Goal: Task Accomplishment & Management: Use online tool/utility

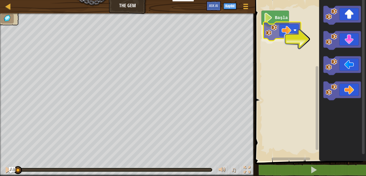
click at [285, 31] on div "Başla" at bounding box center [309, 79] width 112 height 164
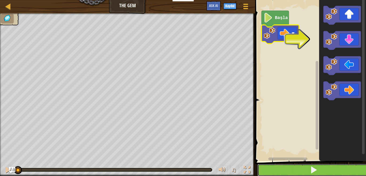
drag, startPoint x: 311, startPoint y: 169, endPoint x: 308, endPoint y: 168, distance: 2.8
click at [310, 168] on span at bounding box center [313, 169] width 7 height 7
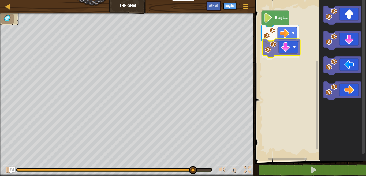
click at [284, 50] on div "Başla" at bounding box center [309, 79] width 112 height 164
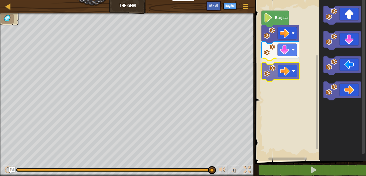
click at [282, 72] on div "Başla" at bounding box center [309, 79] width 112 height 164
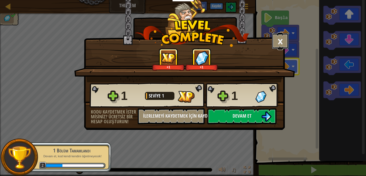
click at [279, 45] on button "×" at bounding box center [280, 41] width 17 height 16
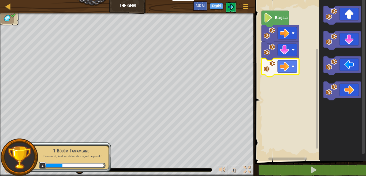
click at [272, 25] on icon "Blockly Çalışma Alanı" at bounding box center [274, 19] width 27 height 16
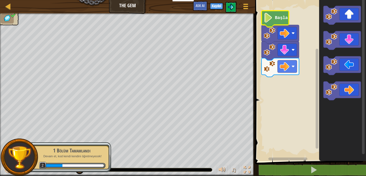
click at [273, 22] on icon "Blockly Çalışma Alanı" at bounding box center [274, 19] width 27 height 16
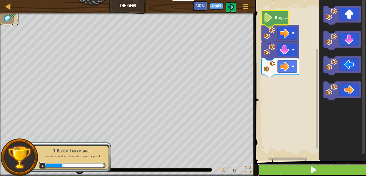
click at [291, 171] on button at bounding box center [313, 170] width 112 height 12
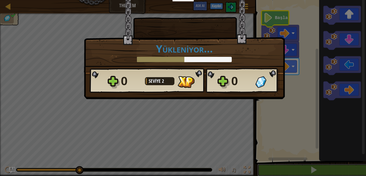
scroll to position [0, 0]
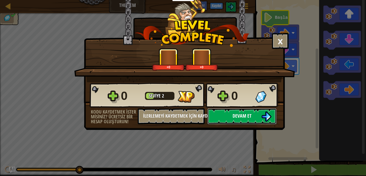
click at [234, 118] on span "Devam et" at bounding box center [241, 115] width 19 height 7
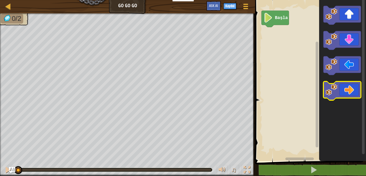
click at [339, 95] on icon "Blockly Çalışma Alanı" at bounding box center [341, 90] width 37 height 19
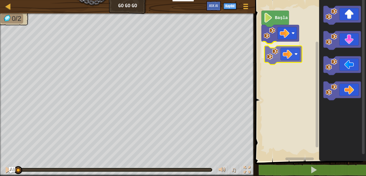
click at [287, 54] on div "Başla" at bounding box center [309, 79] width 112 height 164
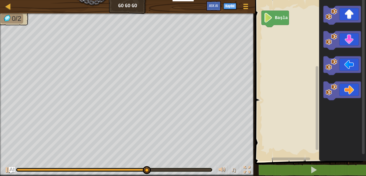
click at [272, 17] on image "Blockly Çalışma Alanı" at bounding box center [267, 18] width 9 height 10
click at [271, 20] on image "Blockly Çalışma Alanı" at bounding box center [267, 18] width 9 height 10
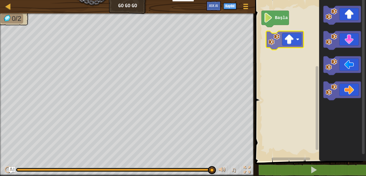
click at [290, 37] on div "Başla" at bounding box center [309, 79] width 112 height 164
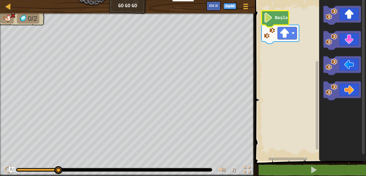
click at [268, 19] on image "Blockly Çalışma Alanı" at bounding box center [267, 18] width 9 height 10
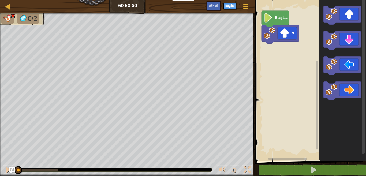
click at [276, 21] on icon "Blockly Çalışma Alanı" at bounding box center [274, 19] width 27 height 16
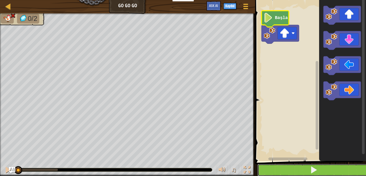
click at [299, 169] on button at bounding box center [313, 170] width 112 height 12
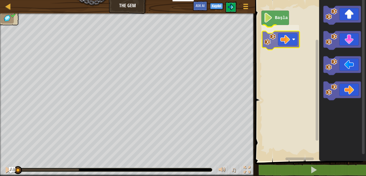
click at [288, 36] on div "Başla" at bounding box center [309, 79] width 112 height 164
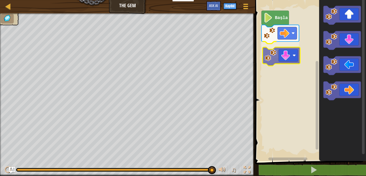
click at [286, 58] on div "Başla" at bounding box center [309, 79] width 112 height 164
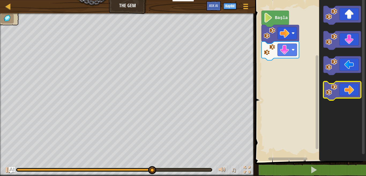
click at [347, 94] on icon "Blockly Çalışma Alanı" at bounding box center [341, 90] width 37 height 19
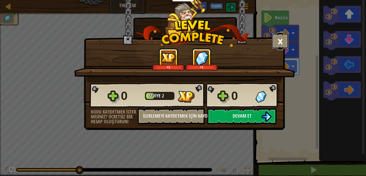
click at [283, 41] on button "×" at bounding box center [280, 41] width 17 height 16
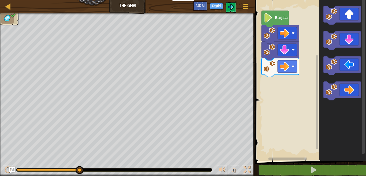
click at [349, 138] on icon "Blockly Çalışma Alanı" at bounding box center [342, 79] width 47 height 164
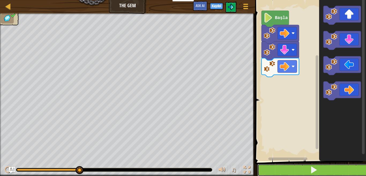
click at [315, 168] on span at bounding box center [313, 169] width 7 height 7
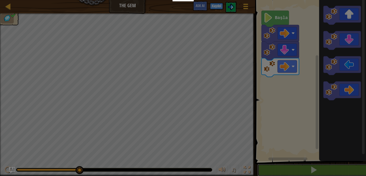
scroll to position [0, 0]
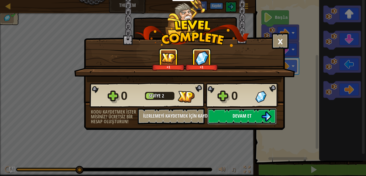
click at [226, 113] on button "Devam et" at bounding box center [241, 116] width 69 height 16
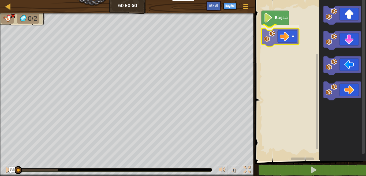
click at [274, 34] on div "Başla" at bounding box center [309, 79] width 112 height 164
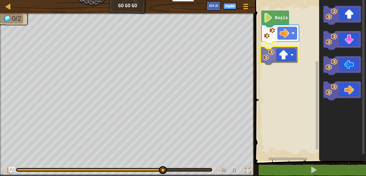
click at [283, 61] on div "Başla" at bounding box center [309, 79] width 112 height 164
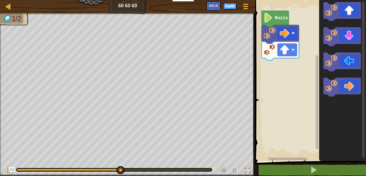
click at [310, 87] on div "Başla" at bounding box center [309, 79] width 112 height 164
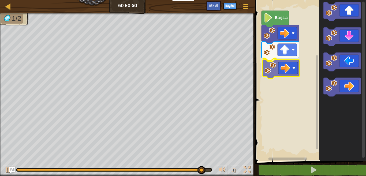
click at [269, 67] on div "Başla" at bounding box center [309, 79] width 112 height 164
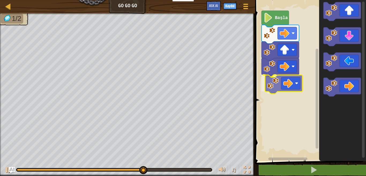
click at [278, 84] on div "Başla" at bounding box center [309, 79] width 112 height 164
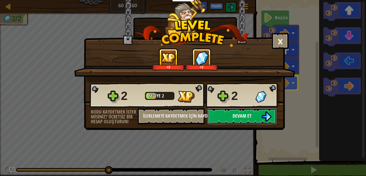
click at [229, 116] on button "Devam et" at bounding box center [241, 116] width 69 height 16
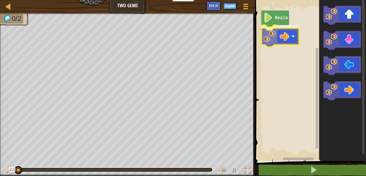
click at [282, 41] on div "Başla" at bounding box center [309, 79] width 112 height 164
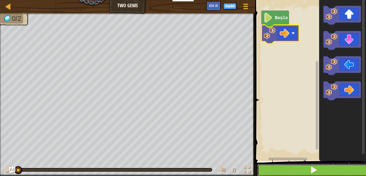
click at [290, 170] on button at bounding box center [313, 170] width 112 height 12
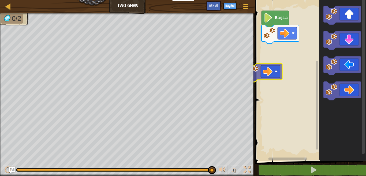
click at [271, 76] on div "Başla" at bounding box center [309, 79] width 112 height 164
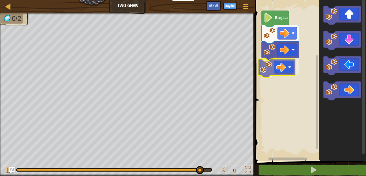
click at [277, 70] on div "Başla" at bounding box center [309, 79] width 112 height 164
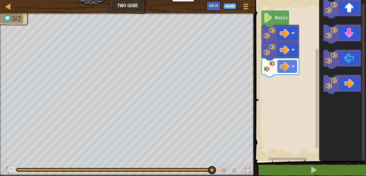
click at [342, 0] on html "Eğitimciler Ücretsiz Hesap Oluştur Okul ve İlçe Çözümleri Öğretmen Araç Seti Ön…" at bounding box center [183, 0] width 366 height 0
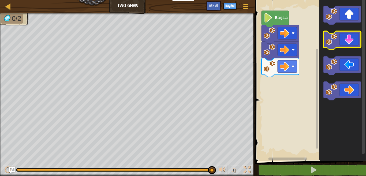
click at [334, 32] on g "Blockly Çalışma Alanı" at bounding box center [341, 53] width 37 height 94
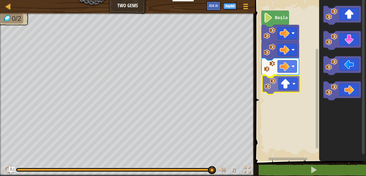
click at [275, 87] on div "Başla" at bounding box center [309, 79] width 112 height 164
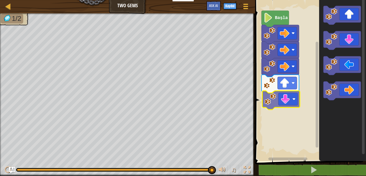
click at [274, 99] on div "Başla" at bounding box center [309, 79] width 112 height 164
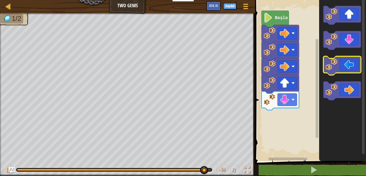
click at [342, 47] on g "Blockly Çalışma Alanı" at bounding box center [341, 40] width 37 height 19
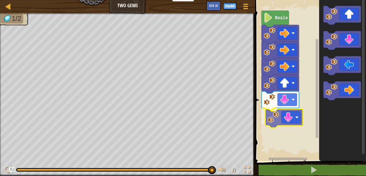
click at [283, 121] on div "Başla" at bounding box center [309, 79] width 112 height 164
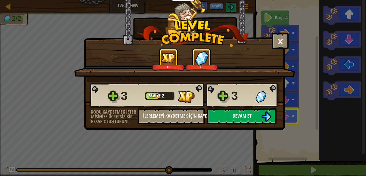
click at [263, 116] on img at bounding box center [266, 116] width 10 height 10
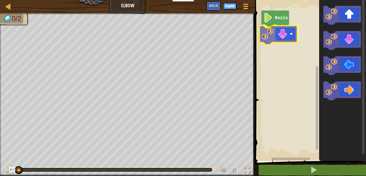
click at [288, 41] on div "Başla" at bounding box center [309, 79] width 112 height 164
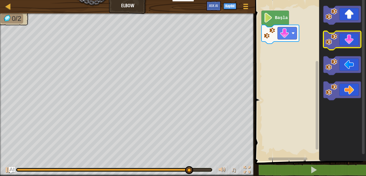
click at [330, 43] on g "Blockly Çalışma Alanı" at bounding box center [341, 40] width 37 height 19
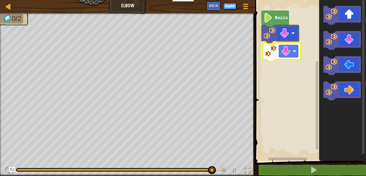
click at [270, 54] on div "Başla" at bounding box center [309, 79] width 112 height 164
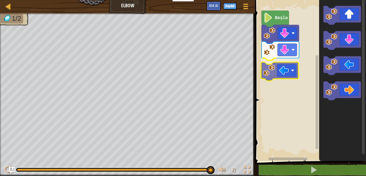
click at [272, 65] on div "Başla" at bounding box center [309, 79] width 112 height 164
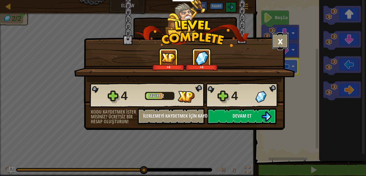
click at [278, 40] on button "×" at bounding box center [280, 41] width 17 height 16
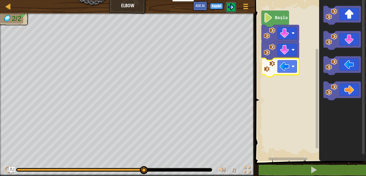
click at [231, 9] on img at bounding box center [230, 7] width 6 height 6
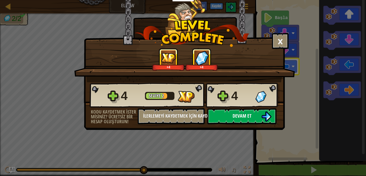
click at [257, 121] on button "Devam et" at bounding box center [241, 116] width 69 height 16
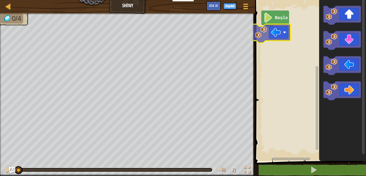
click at [282, 31] on div "Başla" at bounding box center [309, 79] width 112 height 164
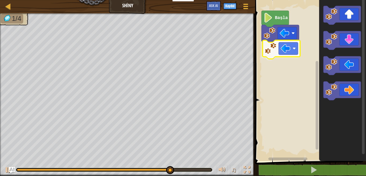
click at [286, 55] on div "Başla" at bounding box center [309, 79] width 112 height 164
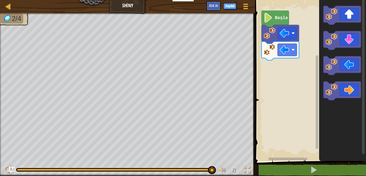
click at [331, 51] on icon "Blockly Çalışma Alanı" at bounding box center [342, 79] width 47 height 164
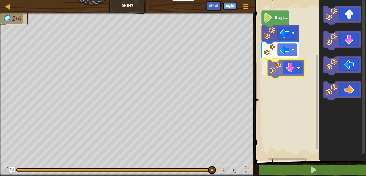
click at [275, 75] on div "Başla" at bounding box center [309, 79] width 112 height 164
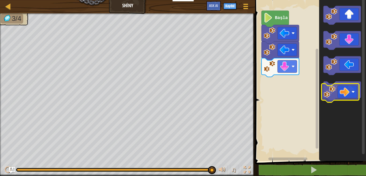
click at [344, 88] on icon "Blockly Çalışma Alanı" at bounding box center [341, 90] width 37 height 19
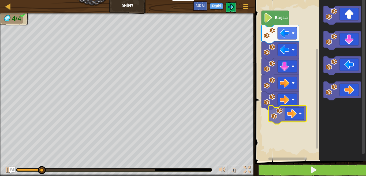
click at [289, 111] on div "Başla" at bounding box center [309, 79] width 112 height 164
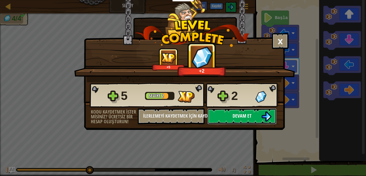
drag, startPoint x: 260, startPoint y: 113, endPoint x: 255, endPoint y: 116, distance: 5.6
click at [255, 116] on button "Devam et" at bounding box center [241, 116] width 69 height 16
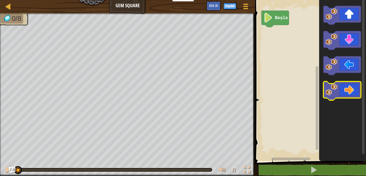
click at [337, 99] on rect "Blockly Çalışma Alanı" at bounding box center [341, 90] width 37 height 19
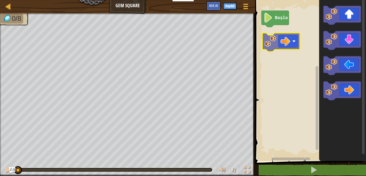
click at [273, 50] on div "Başla" at bounding box center [309, 79] width 112 height 164
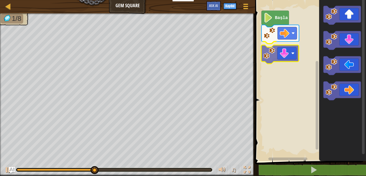
click at [279, 57] on div "Başla" at bounding box center [309, 79] width 112 height 164
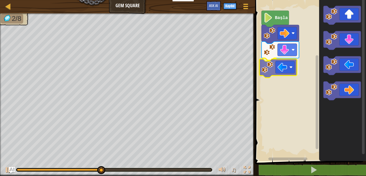
click at [284, 66] on div "Başla" at bounding box center [309, 79] width 112 height 164
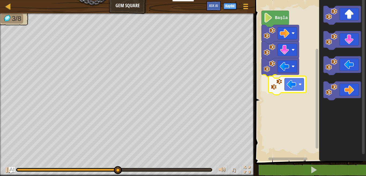
click at [292, 81] on div "Başla" at bounding box center [309, 79] width 112 height 164
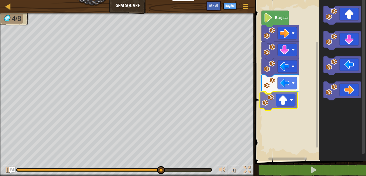
click at [276, 108] on div "Başla" at bounding box center [309, 79] width 112 height 164
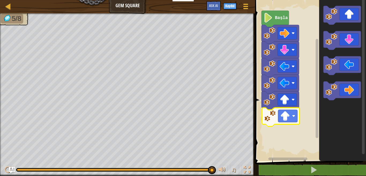
click at [271, 120] on div "Başla" at bounding box center [309, 79] width 112 height 164
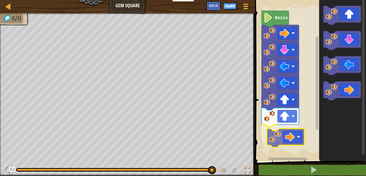
click at [302, 139] on div "Başla" at bounding box center [309, 79] width 112 height 164
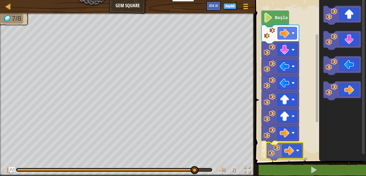
click at [286, 149] on div "Başla" at bounding box center [309, 79] width 112 height 164
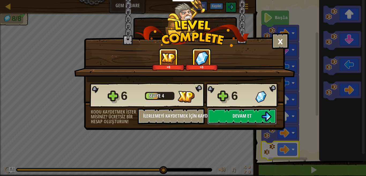
click at [239, 113] on span "Devam et" at bounding box center [241, 115] width 19 height 7
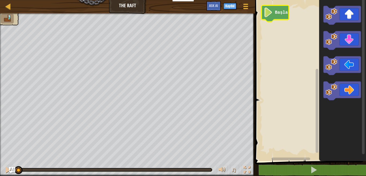
click at [278, 12] on text "Başla" at bounding box center [281, 12] width 13 height 5
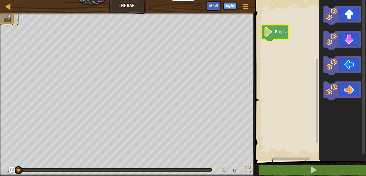
click at [268, 31] on image "Blockly Çalışma Alanı" at bounding box center [267, 32] width 9 height 10
click at [267, 33] on image "Blockly Çalışma Alanı" at bounding box center [267, 32] width 9 height 10
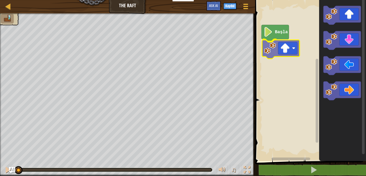
click at [269, 52] on div "Başla" at bounding box center [309, 79] width 112 height 164
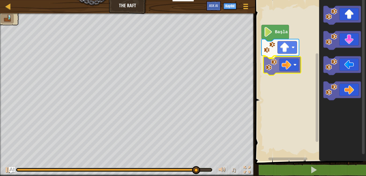
click at [283, 66] on div "Başla" at bounding box center [309, 79] width 112 height 164
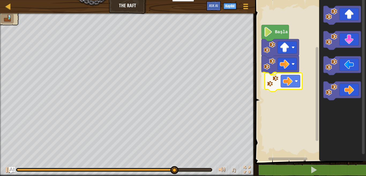
click at [281, 79] on div "Başla" at bounding box center [309, 79] width 112 height 164
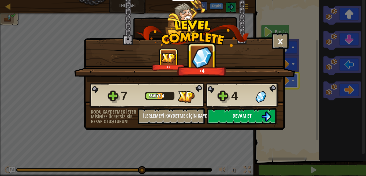
drag, startPoint x: 236, startPoint y: 113, endPoint x: 242, endPoint y: 116, distance: 6.8
click at [242, 116] on span "Devam et" at bounding box center [241, 115] width 19 height 7
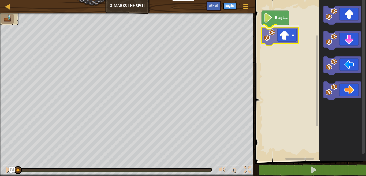
click at [280, 31] on div "Başla" at bounding box center [309, 79] width 112 height 164
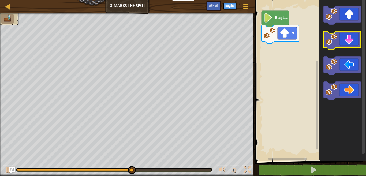
click at [336, 22] on icon "Blockly Çalışma Alanı" at bounding box center [341, 15] width 37 height 19
click at [338, 21] on icon "Blockly Çalışma Alanı" at bounding box center [341, 15] width 37 height 19
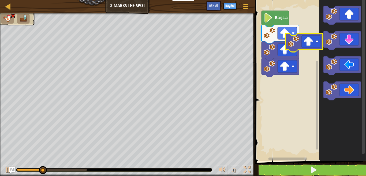
click at [305, 45] on div "Başla" at bounding box center [309, 79] width 112 height 164
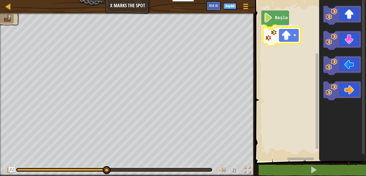
click at [287, 35] on div "Başla" at bounding box center [309, 79] width 112 height 164
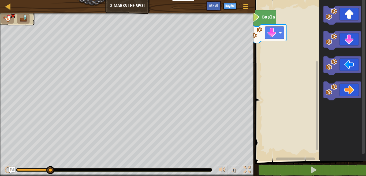
click at [220, 31] on div "Harita X Marks the Spot Oyun Menüsü Kaydol Ask AI 1 ההההההההההההההההההההההההההה…" at bounding box center [183, 88] width 366 height 176
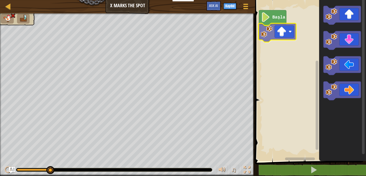
click at [268, 35] on div "Başla" at bounding box center [309, 79] width 112 height 164
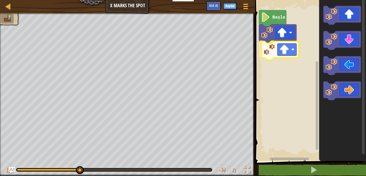
click at [280, 50] on div "Başla" at bounding box center [309, 79] width 112 height 164
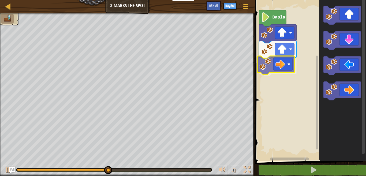
click at [285, 62] on div "Başla" at bounding box center [309, 79] width 112 height 164
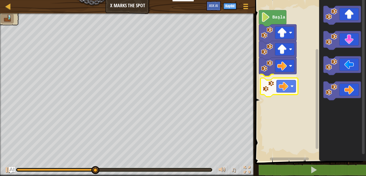
click at [262, 77] on div "Başla" at bounding box center [309, 79] width 112 height 164
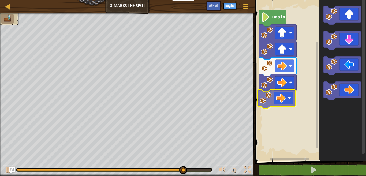
click at [271, 92] on div "Başla" at bounding box center [309, 79] width 112 height 164
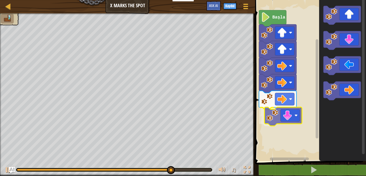
click at [278, 117] on div "Başla" at bounding box center [309, 79] width 112 height 164
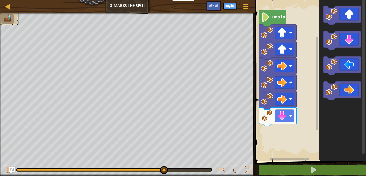
click at [304, 126] on div "Başla" at bounding box center [309, 79] width 112 height 164
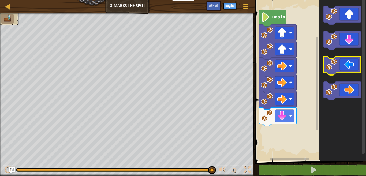
click at [325, 62] on g "Blockly Çalışma Alanı" at bounding box center [341, 53] width 37 height 94
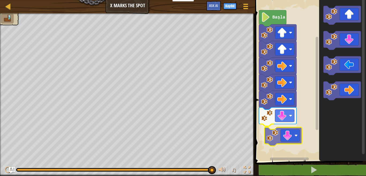
click at [270, 142] on div "Başla" at bounding box center [309, 79] width 112 height 164
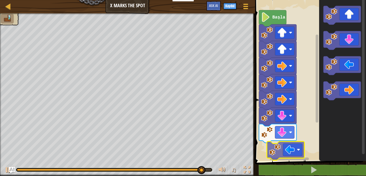
click at [275, 149] on div "Başla" at bounding box center [309, 79] width 112 height 164
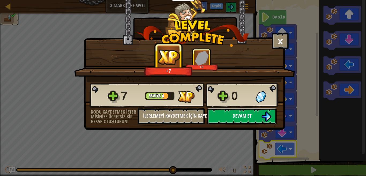
click at [251, 117] on span "Devam et" at bounding box center [241, 115] width 19 height 7
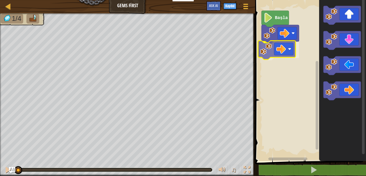
click at [268, 52] on div "Başla" at bounding box center [309, 79] width 112 height 164
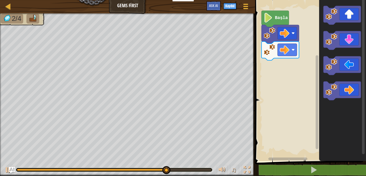
click at [317, 71] on div "Başla" at bounding box center [309, 79] width 112 height 164
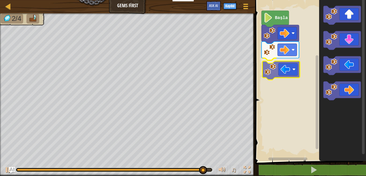
click at [269, 70] on div "Başla" at bounding box center [309, 79] width 112 height 164
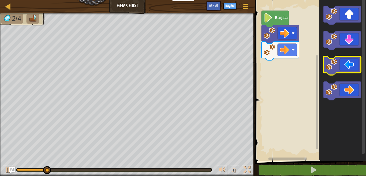
click at [328, 55] on icon "Blockly Çalışma Alanı" at bounding box center [342, 79] width 47 height 164
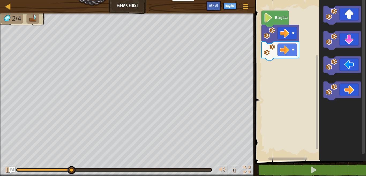
click at [319, 56] on icon "Blockly Çalışma Alanı" at bounding box center [342, 79] width 47 height 164
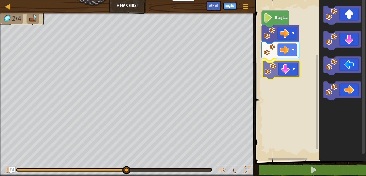
click at [272, 75] on div "Başla" at bounding box center [309, 79] width 112 height 164
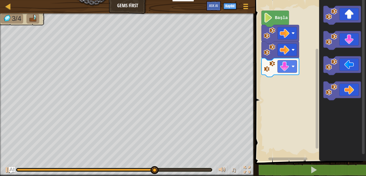
click at [311, 51] on div "Başla" at bounding box center [309, 79] width 112 height 164
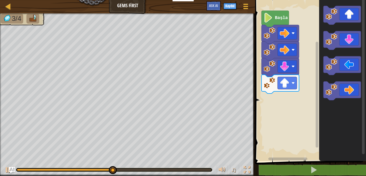
click at [301, 74] on div "Başla" at bounding box center [309, 79] width 112 height 164
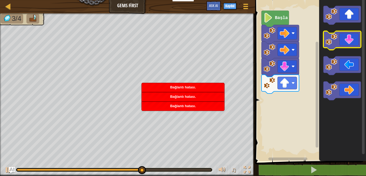
click at [323, 43] on g "Blockly Çalışma Alanı" at bounding box center [341, 53] width 37 height 94
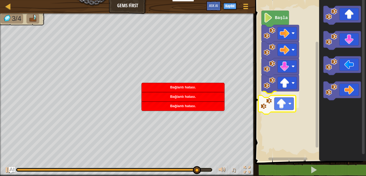
click at [271, 105] on div "Başla" at bounding box center [309, 79] width 112 height 164
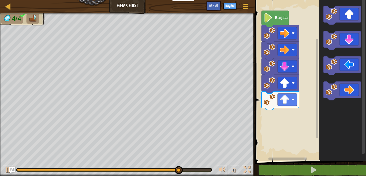
click at [328, 74] on g "Blockly Çalışma Alanı" at bounding box center [341, 53] width 37 height 94
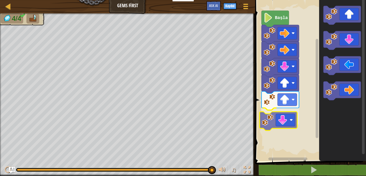
click at [275, 122] on div "Başla" at bounding box center [309, 79] width 112 height 164
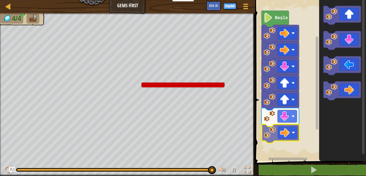
click at [285, 140] on div "Başla" at bounding box center [309, 79] width 112 height 164
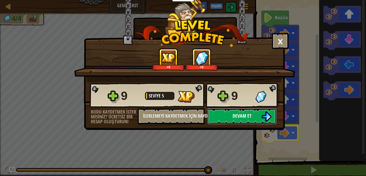
click at [252, 119] on button "Devam et" at bounding box center [241, 116] width 69 height 16
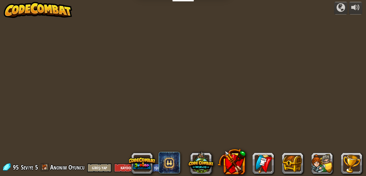
select select "tr"
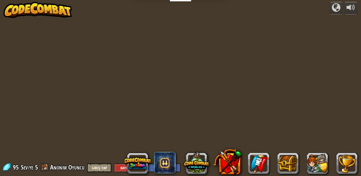
select select "tr"
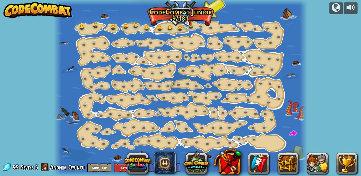
click at [191, 23] on img at bounding box center [191, 17] width 6 height 13
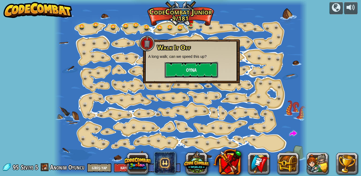
click at [201, 71] on button "Oyna" at bounding box center [192, 70] width 54 height 16
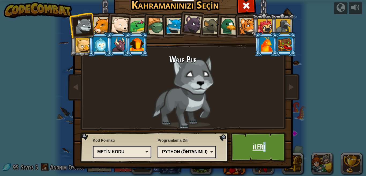
click at [261, 146] on link "İleri" at bounding box center [259, 146] width 56 height 29
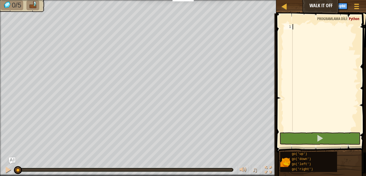
drag, startPoint x: 314, startPoint y: 66, endPoint x: 291, endPoint y: 73, distance: 23.9
click at [291, 73] on div "1 ההההההההההההההההההההההההההההההההההההההההההההההההההההההההההההההההההההההההההההה…" at bounding box center [319, 77] width 75 height 107
click at [357, 18] on span "Python" at bounding box center [353, 18] width 10 height 5
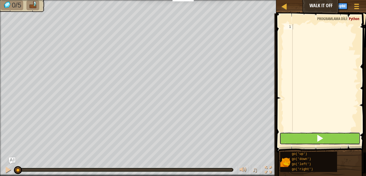
click at [323, 137] on span at bounding box center [319, 137] width 7 height 7
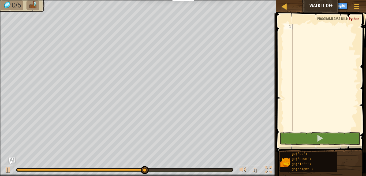
click at [333, 65] on div at bounding box center [324, 83] width 66 height 118
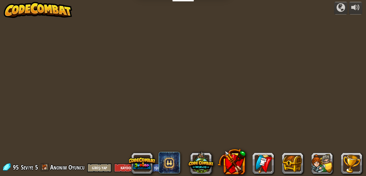
select select "tr"
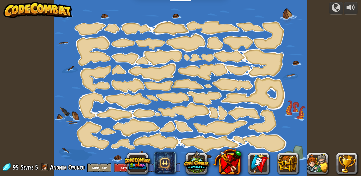
select select "tr"
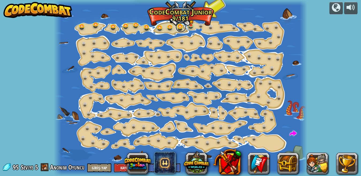
click at [179, 28] on link at bounding box center [181, 27] width 11 height 11
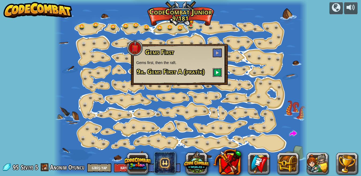
click at [219, 72] on button at bounding box center [217, 72] width 9 height 9
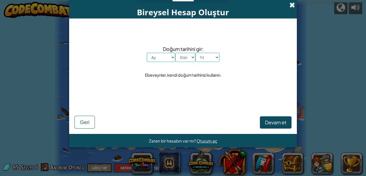
click at [290, 4] on span at bounding box center [292, 5] width 6 height 6
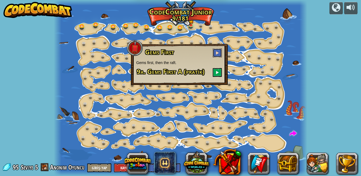
click at [217, 51] on span at bounding box center [217, 53] width 4 height 4
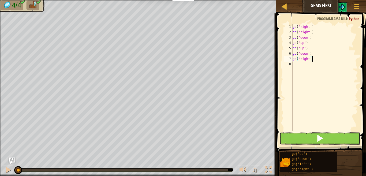
click at [315, 142] on button at bounding box center [319, 138] width 81 height 12
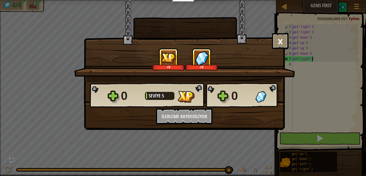
scroll to position [2, 1]
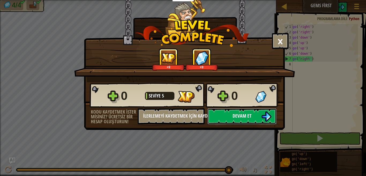
click at [254, 120] on button "Devam et" at bounding box center [241, 116] width 69 height 16
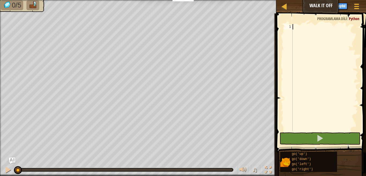
click at [310, 32] on div at bounding box center [324, 83] width 66 height 118
type textarea "g"
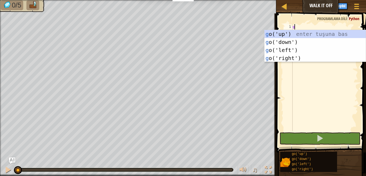
scroll to position [2, 0]
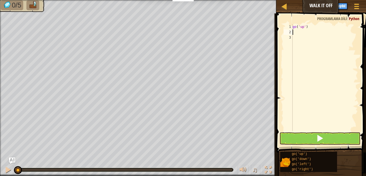
type textarea "go"
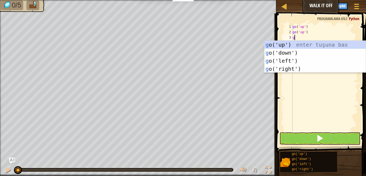
type textarea "go"
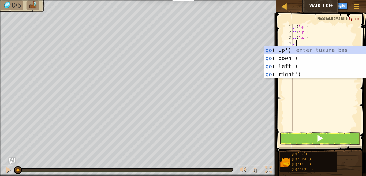
type textarea "gor"
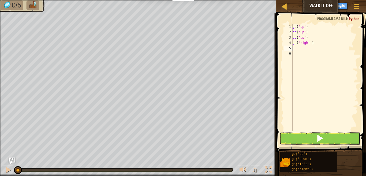
click at [316, 134] on button at bounding box center [319, 138] width 81 height 12
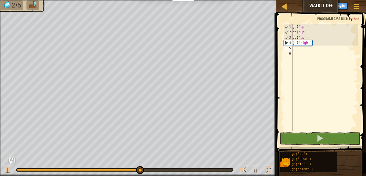
click at [302, 52] on div "go ( 'up' ) go ( 'up' ) go ( 'up' ) go ( 'right' )" at bounding box center [324, 83] width 66 height 118
click at [298, 47] on div "go ( 'up' ) go ( 'up' ) go ( 'up' ) go ( 'right' )" at bounding box center [324, 83] width 66 height 118
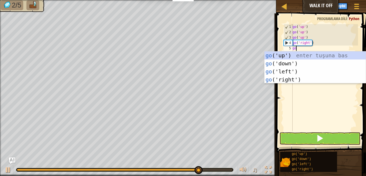
type textarea "gor"
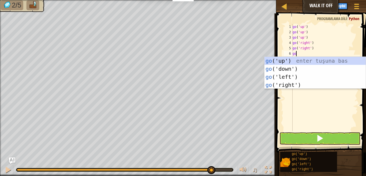
type textarea "gor"
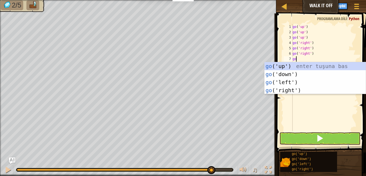
type textarea "gor"
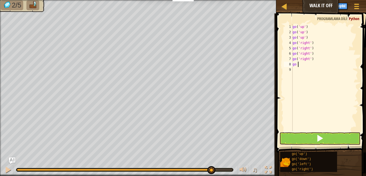
type textarea "go d"
click at [319, 135] on span at bounding box center [319, 137] width 7 height 7
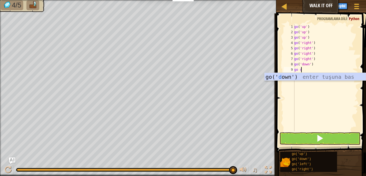
scroll to position [2, 0]
type textarea "go do"
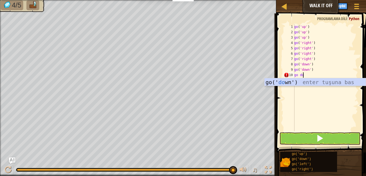
type textarea "go dow"
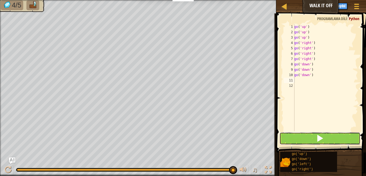
click at [322, 135] on span at bounding box center [319, 137] width 7 height 7
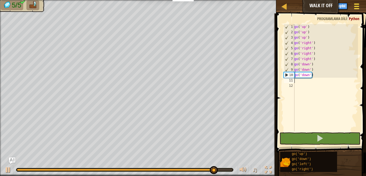
click at [351, 5] on button "Oyun Menüsü" at bounding box center [356, 7] width 14 height 13
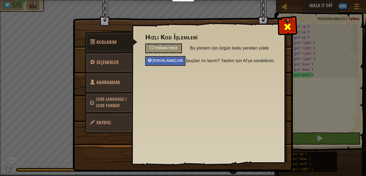
click at [295, 30] on div at bounding box center [287, 25] width 17 height 17
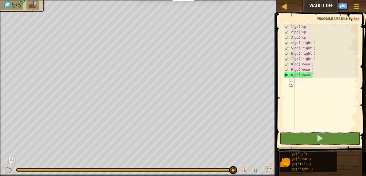
drag, startPoint x: 274, startPoint y: 68, endPoint x: 345, endPoint y: 70, distance: 71.2
click at [345, 70] on div "1 2 3 4 5 6 7 8 9 10 11 12 go ( 'up' ) go ( 'up' ) go ( 'up' ) go ( 'right' ) g…" at bounding box center [319, 93] width 91 height 155
drag, startPoint x: 329, startPoint y: 71, endPoint x: 334, endPoint y: 71, distance: 4.8
click at [333, 71] on div "go ( 'up' ) go ( 'up' ) go ( 'up' ) go ( 'right' ) go ( 'right' ) go ( 'right' …" at bounding box center [325, 83] width 65 height 118
type textarea "go('down')"
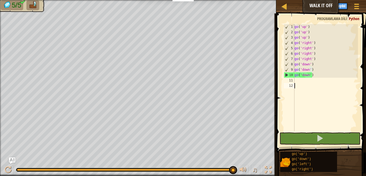
click at [330, 87] on div "go ( 'up' ) go ( 'up' ) go ( 'up' ) go ( 'right' ) go ( 'right' ) go ( 'right' …" at bounding box center [325, 83] width 65 height 118
click at [308, 84] on div "go ( 'up' ) go ( 'up' ) go ( 'up' ) go ( 'right' ) go ( 'right' ) go ( 'right' …" at bounding box center [325, 83] width 65 height 118
click at [36, 8] on img at bounding box center [32, 4] width 9 height 7
click at [307, 81] on div "go ( 'up' ) go ( 'up' ) go ( 'up' ) go ( 'right' ) go ( 'right' ) go ( 'right' …" at bounding box center [325, 83] width 65 height 118
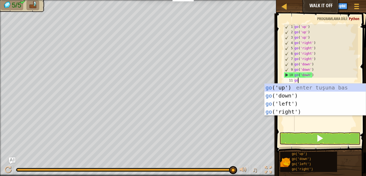
type textarea "gol"
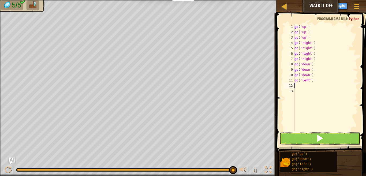
click at [310, 133] on button at bounding box center [319, 138] width 81 height 12
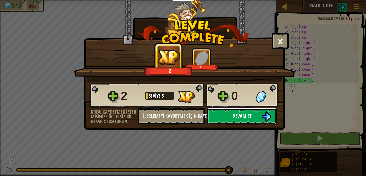
click at [224, 113] on button "Devam et" at bounding box center [241, 116] width 69 height 16
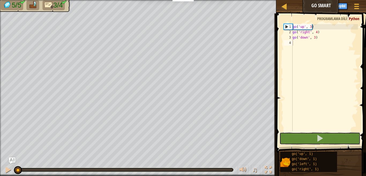
drag, startPoint x: 313, startPoint y: 136, endPoint x: 273, endPoint y: 151, distance: 42.5
click at [310, 137] on button at bounding box center [319, 138] width 81 height 12
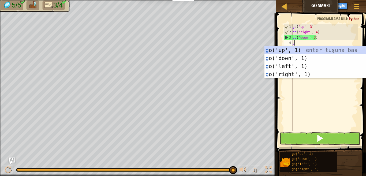
scroll to position [2, 0]
type textarea "gol"
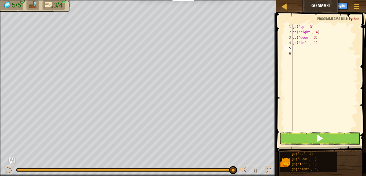
click at [311, 137] on button at bounding box center [319, 138] width 81 height 12
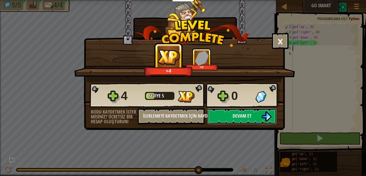
click at [256, 118] on button "Devam et" at bounding box center [241, 116] width 69 height 16
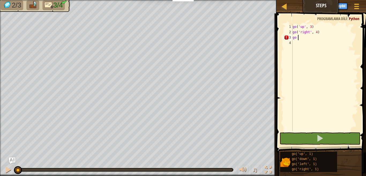
scroll to position [2, 0]
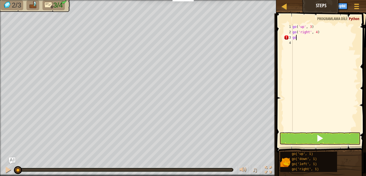
type textarea "g"
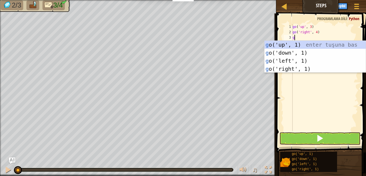
type textarea "go"
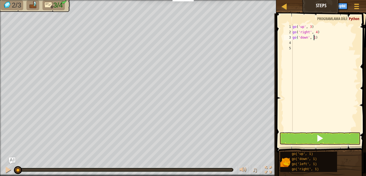
click at [313, 38] on div "go ( 'up' , 3 ) go ( 'right' , 4 ) go ( 'down' , 1 )" at bounding box center [324, 83] width 66 height 118
type textarea "go('down', 3)"
click at [314, 46] on div "go ( 'up' , 3 ) go ( 'right' , 4 ) go ( 'down' , 3 )" at bounding box center [324, 83] width 66 height 118
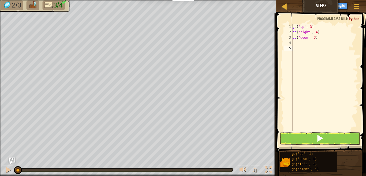
click at [293, 43] on div "go ( 'up' , 3 ) go ( 'right' , 4 ) go ( 'down' , 3 )" at bounding box center [324, 83] width 66 height 118
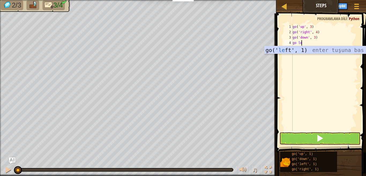
scroll to position [2, 1]
type textarea "go left"
click at [312, 51] on div "go(' left ', 1) enter tuşuna bas" at bounding box center [314, 58] width 101 height 24
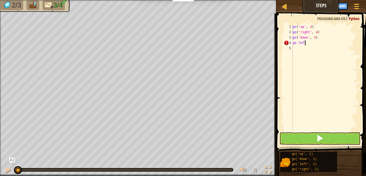
scroll to position [2, 0]
click at [318, 138] on span at bounding box center [319, 137] width 7 height 7
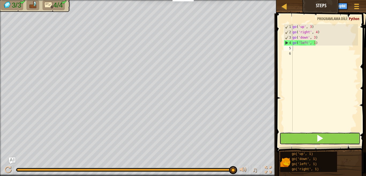
click at [324, 141] on button at bounding box center [319, 138] width 81 height 12
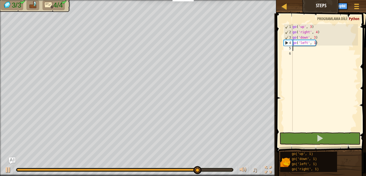
type textarea "g"
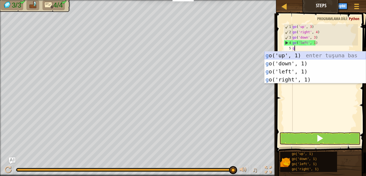
click at [303, 54] on div "g o('up', 1) enter tuşuna bas g o('down', 1) enter tuşuna bas g o('left', 1) en…" at bounding box center [314, 75] width 101 height 48
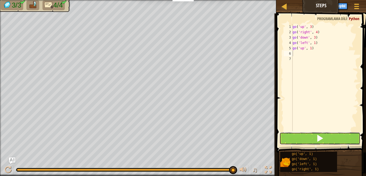
click at [306, 139] on button at bounding box center [319, 138] width 81 height 12
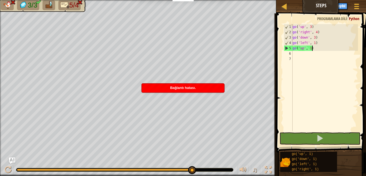
click at [311, 49] on div "go ( 'up' , 3 ) go ( 'right' , 4 ) go ( 'down' , 3 ) go ( 'left' , 1 ) go ( 'up…" at bounding box center [324, 83] width 66 height 118
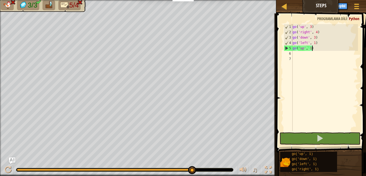
click at [315, 50] on div "go ( 'up' , 3 ) go ( 'right' , 4 ) go ( 'down' , 3 ) go ( 'left' , 1 ) go ( 'up…" at bounding box center [324, 83] width 66 height 118
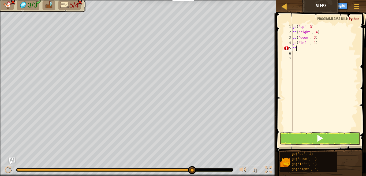
type textarea "g"
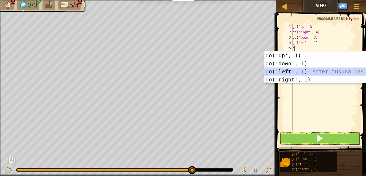
drag, startPoint x: 308, startPoint y: 74, endPoint x: 307, endPoint y: 82, distance: 8.3
click at [307, 74] on div "g o('up', 1) enter tuşuna bas g o('down', 1) enter tuşuna bas g o('left', 1) en…" at bounding box center [314, 75] width 101 height 48
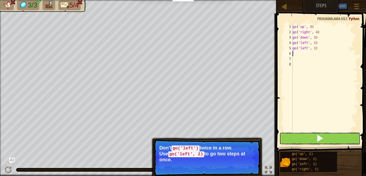
click at [318, 142] on span at bounding box center [319, 137] width 7 height 7
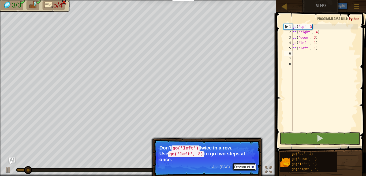
click at [245, 163] on button "Devam et" at bounding box center [243, 166] width 23 height 7
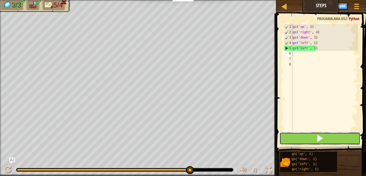
click at [318, 141] on span at bounding box center [319, 137] width 7 height 7
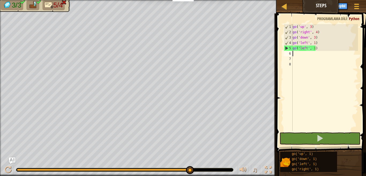
type textarea "g"
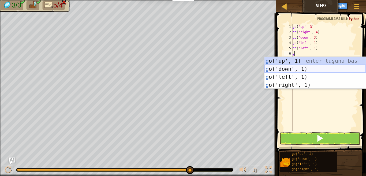
click at [284, 69] on div "g o('up', 1) enter tuşuna bas g o('down', 1) enter tuşuna bas g o('left', 1) en…" at bounding box center [314, 81] width 101 height 48
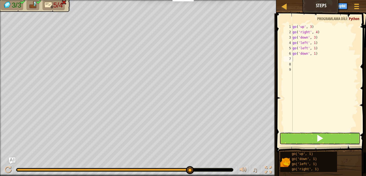
click at [312, 140] on button at bounding box center [319, 138] width 81 height 12
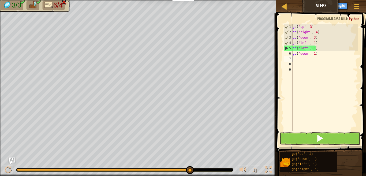
type textarea "g"
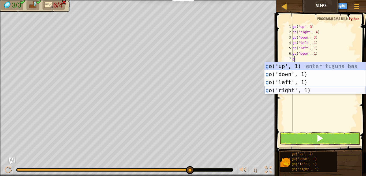
click at [299, 90] on div "g o('up', 1) enter tuşuna bas g o('down', 1) enter tuşuna bas g o('left', 1) en…" at bounding box center [314, 86] width 101 height 48
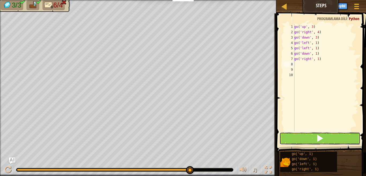
click at [323, 136] on span at bounding box center [319, 137] width 7 height 7
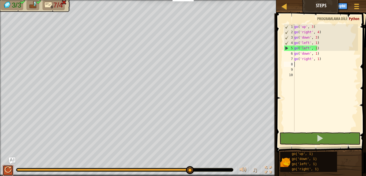
click at [9, 169] on div at bounding box center [8, 169] width 7 height 7
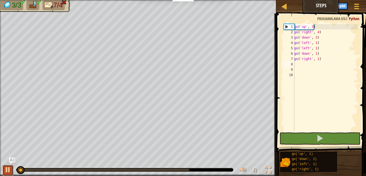
click at [9, 169] on div at bounding box center [8, 169] width 7 height 7
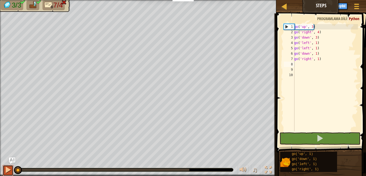
click at [9, 169] on div at bounding box center [8, 169] width 7 height 7
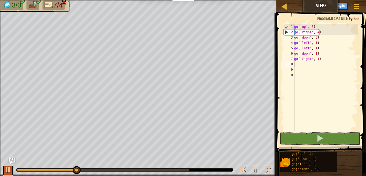
click at [3, 170] on button at bounding box center [8, 170] width 11 height 11
click at [283, 7] on div at bounding box center [283, 6] width 7 height 7
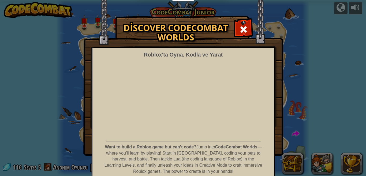
select select "tr"
click at [241, 30] on span at bounding box center [243, 29] width 9 height 9
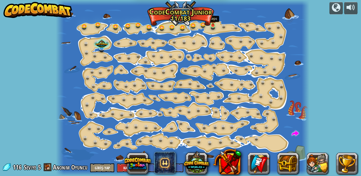
click at [214, 24] on img at bounding box center [213, 18] width 6 height 13
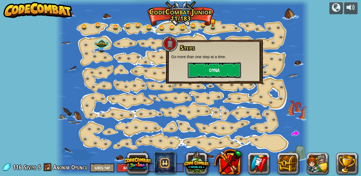
click at [217, 67] on button "Oyna" at bounding box center [215, 70] width 54 height 16
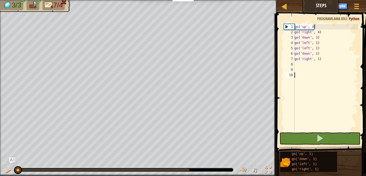
click at [320, 59] on div "go ( 'up' , 3 ) go ( 'right' , 4 ) go ( 'down' , 3 ) go ( 'left' , 1 ) go ( 'le…" at bounding box center [325, 83] width 65 height 118
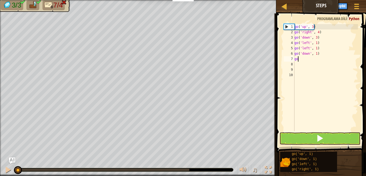
type textarea "g"
click at [320, 54] on div "go ( 'up' , 3 ) go ( 'right' , 4 ) go ( 'down' , 3 ) go ( 'left' , 1 ) go ( 'le…" at bounding box center [325, 83] width 65 height 118
type textarea "g"
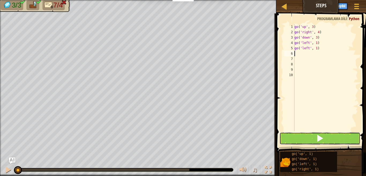
click at [292, 138] on button at bounding box center [319, 138] width 81 height 12
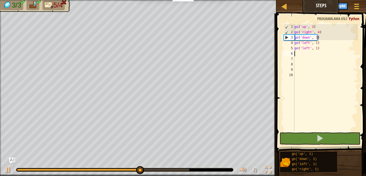
click at [325, 50] on div "go ( 'up' , 3 ) go ( 'right' , 4 ) go ( 'down' , 3 ) go ( 'left' , 1 ) go ( 'le…" at bounding box center [325, 83] width 65 height 118
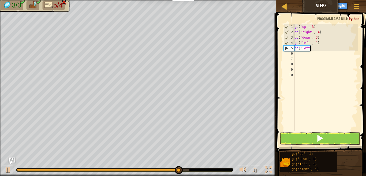
type textarea "g"
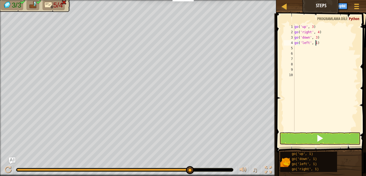
click at [315, 41] on div "go ( 'up' , 3 ) go ( 'right' , 4 ) go ( 'down' , 3 ) go ( 'left' , 1 )" at bounding box center [325, 83] width 65 height 118
type textarea "go('left', 2)"
click at [311, 135] on button at bounding box center [319, 138] width 81 height 12
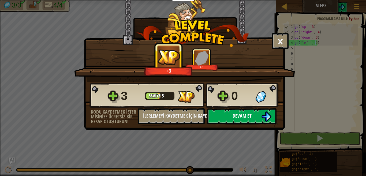
click at [254, 115] on button "Devam et" at bounding box center [241, 116] width 69 height 16
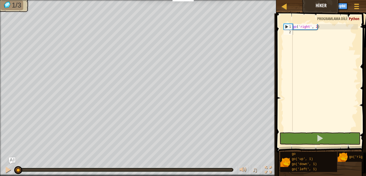
click at [307, 145] on span at bounding box center [321, 75] width 94 height 155
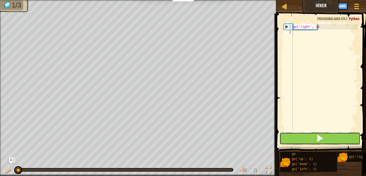
click at [319, 139] on span at bounding box center [319, 137] width 7 height 7
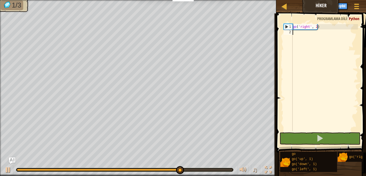
type textarea "g"
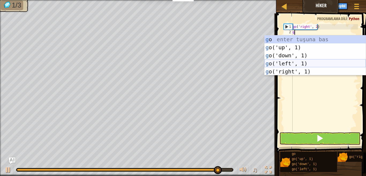
click at [304, 61] on div "g o enter tuşuna bas g o('up', 1) enter tuşuna bas g o('down', 1) enter tuşuna …" at bounding box center [314, 63] width 101 height 56
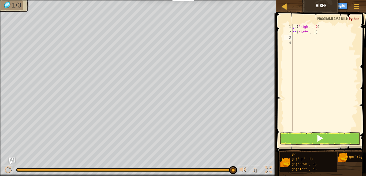
click at [314, 32] on div "go ( 'right' , 2 ) go ( 'left' , 1 )" at bounding box center [324, 83] width 66 height 118
type textarea "go('left', 3)"
click at [302, 38] on div "go ( 'right' , 2 ) go ( 'left' , 3 )" at bounding box center [324, 83] width 66 height 118
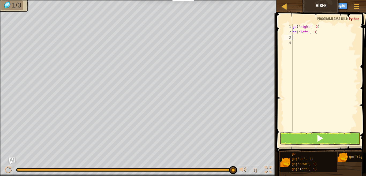
type textarea "g"
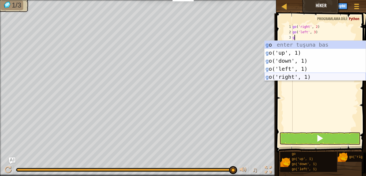
click at [289, 78] on div "g o enter tuşuna bas g o('up', 1) enter tuşuna bas g o('down', 1) enter tuşuna …" at bounding box center [314, 69] width 101 height 56
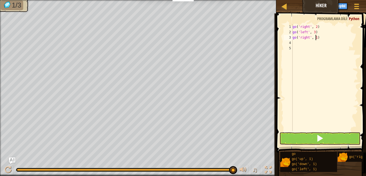
click at [315, 38] on div "go ( 'right' , 2 ) go ( 'left' , 3 ) go ( 'right' , 1 )" at bounding box center [324, 83] width 66 height 118
click at [321, 136] on span at bounding box center [319, 137] width 7 height 7
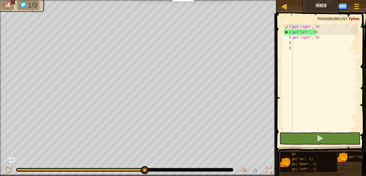
click at [319, 23] on span at bounding box center [321, 75] width 94 height 155
click at [319, 26] on div "go ( 'right' , 2 ) go ( 'left' , 3 ) go ( 'right' , 3 )" at bounding box center [324, 83] width 66 height 118
type textarea "go('right', 2)"
click at [319, 26] on div "go ( 'right' , 2 ) go ( 'left' , 3 ) go ( 'right' , 3 )" at bounding box center [324, 83] width 66 height 118
click at [299, 42] on div "go ( 'right' , 2 ) go ( 'left' , 3 ) go ( 'right' , 3 )" at bounding box center [324, 83] width 66 height 118
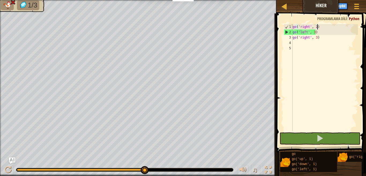
scroll to position [2, 0]
click at [9, 166] on div at bounding box center [8, 169] width 7 height 7
click at [328, 40] on div "go ( 'right' , 2 ) go ( 'left' , 3 ) go ( 'right' , 3 )" at bounding box center [324, 83] width 66 height 118
click at [328, 39] on div "go ( 'right' , 2 ) go ( 'left' , 3 ) go ( 'right' , 3 )" at bounding box center [324, 83] width 66 height 118
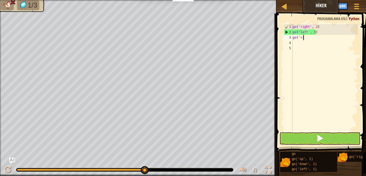
type textarea "g"
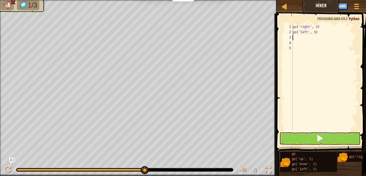
click at [334, 34] on div "go ( 'right' , 2 ) go ( 'left' , 3 )" at bounding box center [324, 83] width 66 height 118
type textarea "go('left', 3)"
click at [317, 139] on span at bounding box center [319, 137] width 7 height 7
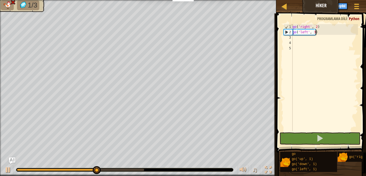
click at [318, 35] on div "go ( 'right' , 2 ) go ( 'left' , 3 )" at bounding box center [324, 83] width 66 height 118
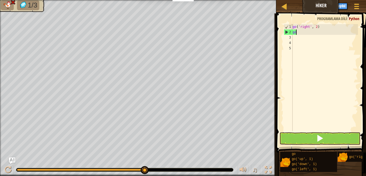
type textarea "g"
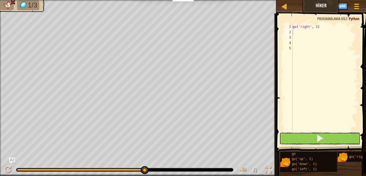
click at [321, 141] on span at bounding box center [319, 137] width 7 height 7
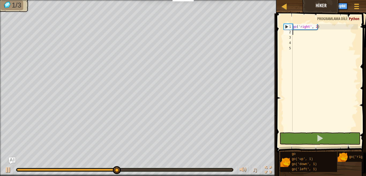
type textarea "g"
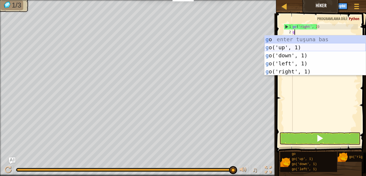
click at [298, 48] on div "g o enter tuşuna bas g o('up', 1) enter tuşuna bas g o('down', 1) enter tuşuna …" at bounding box center [314, 63] width 101 height 56
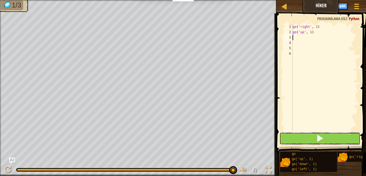
click at [329, 136] on button at bounding box center [319, 138] width 81 height 12
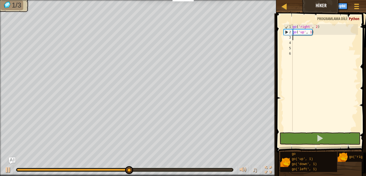
click at [310, 32] on div "go ( 'right' , 2 ) go ( 'up' , 1 )" at bounding box center [324, 83] width 66 height 118
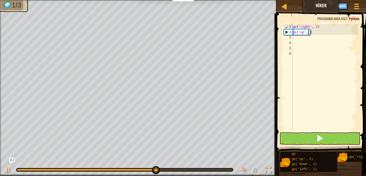
type textarea "go('up', 3)"
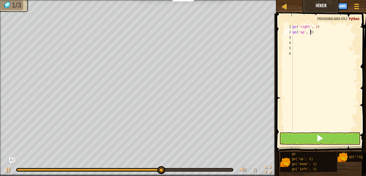
scroll to position [2, 1]
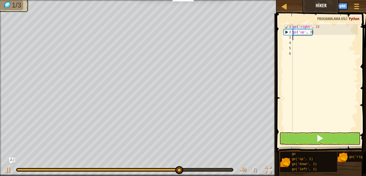
click at [308, 39] on div "go ( 'right' , 2 ) go ( 'up' , 3 )" at bounding box center [324, 83] width 66 height 118
type textarea "g"
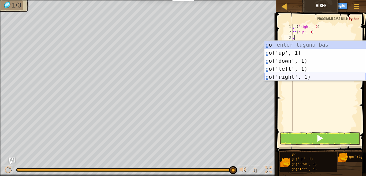
click at [283, 76] on div "g o enter tuşuna bas g o('up', 1) enter tuşuna bas g o('down', 1) enter tuşuna …" at bounding box center [314, 69] width 101 height 56
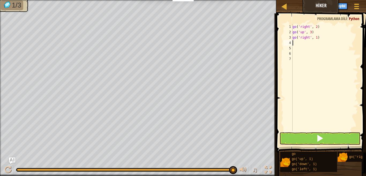
click at [315, 38] on div "go ( 'right' , 2 ) go ( 'up' , 3 ) go ( 'right' , 1 )" at bounding box center [324, 83] width 66 height 118
type textarea "go('right', 3)"
drag, startPoint x: 304, startPoint y: 136, endPoint x: 296, endPoint y: 134, distance: 8.6
click at [304, 136] on button at bounding box center [319, 138] width 81 height 12
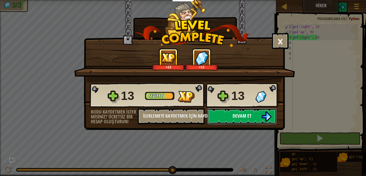
click at [249, 115] on span "Devam et" at bounding box center [241, 115] width 19 height 7
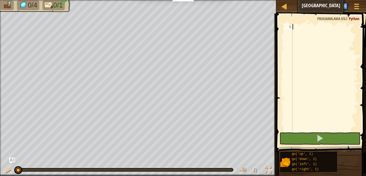
type textarea "g"
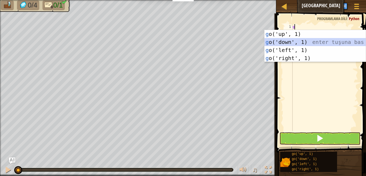
click at [272, 41] on div "g o('up', 1) enter tuşuna bas g o('down', 1) enter tuşuna bas g o('left', 1) en…" at bounding box center [314, 54] width 101 height 48
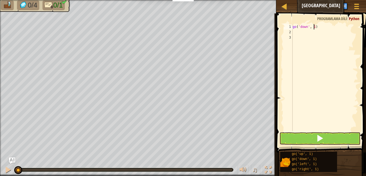
click at [314, 27] on div "go ( 'down' , 1 )" at bounding box center [324, 83] width 66 height 118
click at [317, 139] on span at bounding box center [319, 137] width 7 height 7
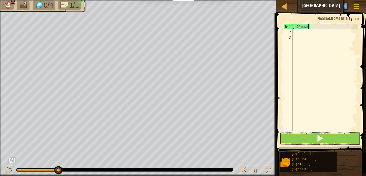
scroll to position [2, 0]
type textarea ")"
click at [309, 26] on div ")" at bounding box center [324, 83] width 66 height 118
type textarea "g"
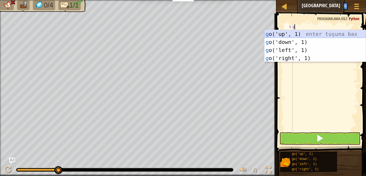
click at [309, 32] on div "g o('up', 1) enter tuşuna bas g o('down', 1) enter tuşuna bas g o('left', 1) en…" at bounding box center [314, 54] width 101 height 48
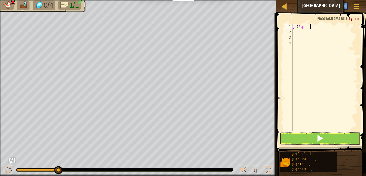
click at [310, 27] on div "go ( 'up' , 1 )" at bounding box center [324, 83] width 66 height 118
type textarea "go('up', 5)"
click at [311, 137] on button at bounding box center [319, 138] width 81 height 12
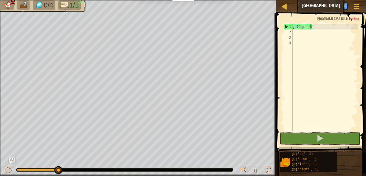
drag, startPoint x: 316, startPoint y: 24, endPoint x: 327, endPoint y: 30, distance: 12.6
click at [315, 31] on div "go('up', 5) 1 2 3 4 go ( 'up' , 5 ) ההההההההההההההההההההההההההההההההההההההההההה…" at bounding box center [319, 93] width 91 height 155
click at [314, 29] on div "go ( 'up' , 5 )" at bounding box center [324, 83] width 66 height 118
drag, startPoint x: 315, startPoint y: 29, endPoint x: 283, endPoint y: 26, distance: 32.0
click at [282, 28] on div "go('up', 5) 1 2 3 4 go ( 'up' , 5 ) ההההההההההההההההההההההההההההההההההההההההההה…" at bounding box center [319, 93] width 91 height 155
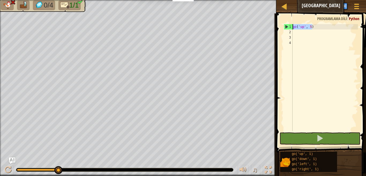
scroll to position [2, 0]
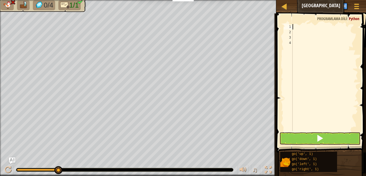
type textarea "g"
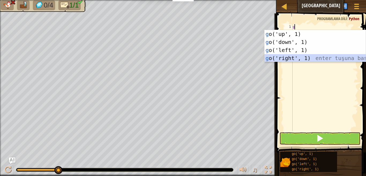
click at [284, 58] on div "g o('up', 1) enter tuşuna bas g o('down', 1) enter tuşuna bas g o('left', 1) en…" at bounding box center [314, 54] width 101 height 48
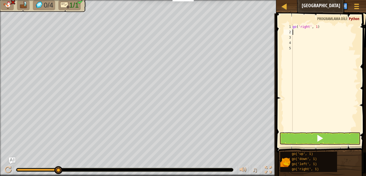
click at [315, 25] on div "go ( 'right' , 1 )" at bounding box center [324, 83] width 66 height 118
type textarea "go('right', 5)"
click at [314, 135] on button at bounding box center [319, 138] width 81 height 12
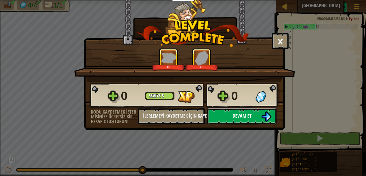
click at [240, 117] on span "Devam et" at bounding box center [241, 115] width 19 height 7
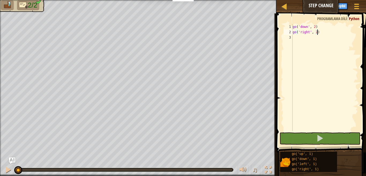
click at [315, 33] on div "go ( 'down' , 2 ) go ( 'right' , 2 )" at bounding box center [324, 83] width 66 height 118
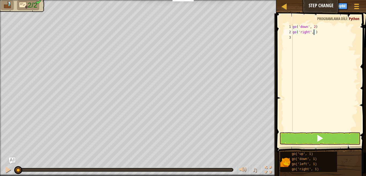
scroll to position [2, 2]
type textarea "go('right', 5)"
click at [322, 139] on span at bounding box center [319, 137] width 7 height 7
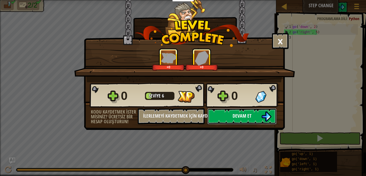
click at [244, 116] on span "Devam et" at bounding box center [241, 115] width 19 height 7
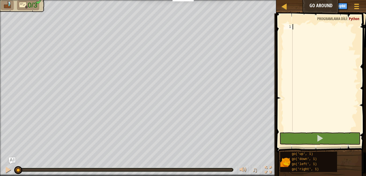
type textarea "g"
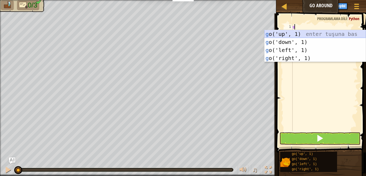
click at [292, 36] on div "g o('up', 1) enter tuşuna bas g o('down', 1) enter tuşuna bas g o('left', 1) en…" at bounding box center [314, 54] width 101 height 48
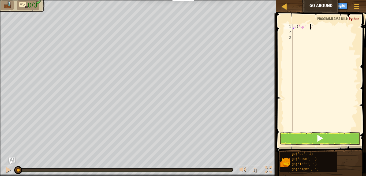
click at [310, 27] on div "go ( 'up' , 1 )" at bounding box center [324, 83] width 66 height 118
type textarea "go('up', 2)"
click at [321, 138] on span at bounding box center [319, 137] width 7 height 7
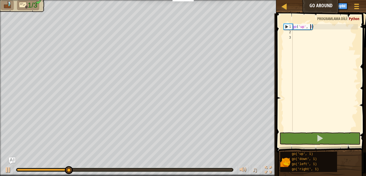
click at [305, 34] on div "go ( 'up' , 2 )" at bounding box center [324, 83] width 66 height 118
type textarea "g"
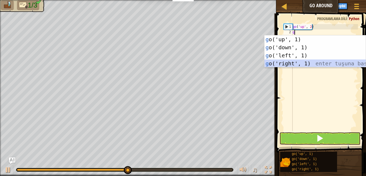
click at [280, 65] on div "g o('up', 1) enter tuşuna bas g o('down', 1) enter tuşuna bas g o('left', 1) en…" at bounding box center [314, 59] width 101 height 48
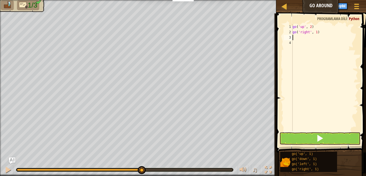
click at [315, 32] on div "go ( 'up' , 2 ) go ( 'right' , 1 )" at bounding box center [324, 83] width 66 height 118
type textarea "go('right', 3)"
click at [308, 135] on button at bounding box center [319, 138] width 81 height 12
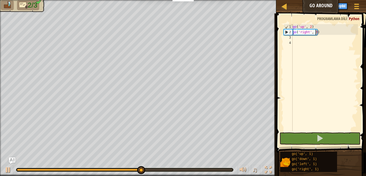
click at [304, 40] on div "go ( 'up' , 2 ) go ( 'right' , 3 )" at bounding box center [324, 83] width 66 height 118
type textarea "g"
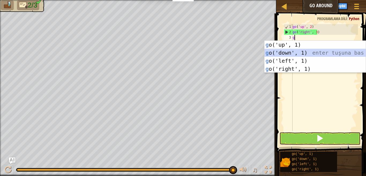
click at [288, 53] on div "g o('up', 1) enter tuşuna bas g o('down', 1) enter tuşuna bas g o('left', 1) en…" at bounding box center [314, 65] width 101 height 48
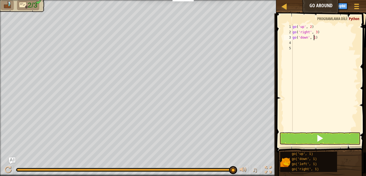
click at [313, 38] on div "go ( 'up' , 2 ) go ( 'right' , 3 ) go ( 'down' , 1 )" at bounding box center [324, 83] width 66 height 118
type textarea "go('down', 2)"
drag, startPoint x: 315, startPoint y: 141, endPoint x: 309, endPoint y: 140, distance: 5.4
click at [315, 140] on button at bounding box center [319, 138] width 81 height 12
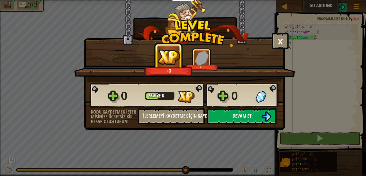
click at [259, 118] on button "Devam et" at bounding box center [241, 116] width 69 height 16
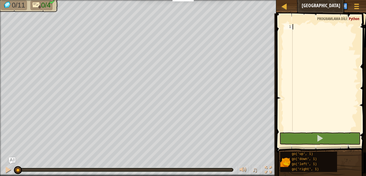
type textarea "g"
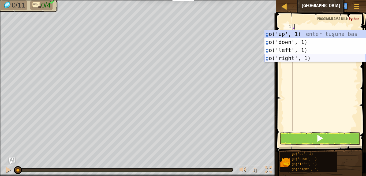
click at [293, 61] on div "g o('up', 1) enter tuşuna bas g o('down', 1) enter tuşuna bas g o('left', 1) en…" at bounding box center [314, 54] width 101 height 48
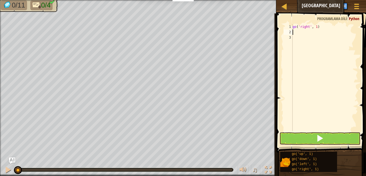
click at [315, 27] on div "go ( 'right' , 1 )" at bounding box center [324, 83] width 66 height 118
type textarea "go('right', 3)"
click at [320, 138] on span at bounding box center [319, 137] width 7 height 7
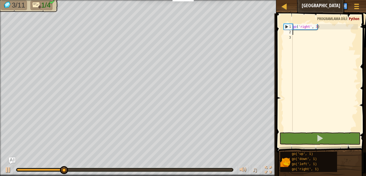
click at [299, 32] on div "go ( 'right' , 3 )" at bounding box center [324, 83] width 66 height 118
type textarea "g"
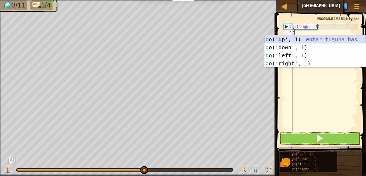
click at [298, 39] on div "g o('up', 1) enter tuşuna bas g o('down', 1) enter tuşuna bas g o('left', 1) en…" at bounding box center [314, 59] width 101 height 48
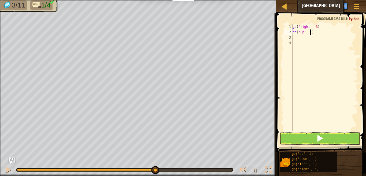
click at [309, 32] on div "go ( 'right' , 3 ) go ( 'up' , 1 )" at bounding box center [324, 83] width 66 height 118
type textarea "go('up', 3)"
click at [317, 139] on span at bounding box center [319, 137] width 7 height 7
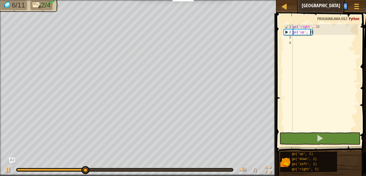
click at [303, 40] on div "go ( 'right' , 3 ) go ( 'up' , 3 )" at bounding box center [324, 83] width 66 height 118
type textarea "g"
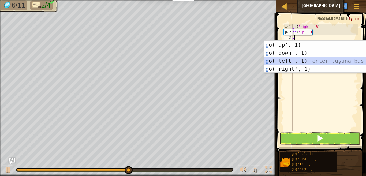
click at [296, 60] on div "g o('up', 1) enter tuşuna bas g o('down', 1) enter tuşuna bas g o('left', 1) en…" at bounding box center [314, 65] width 101 height 48
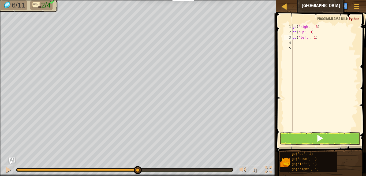
click at [313, 38] on div "go ( 'right' , 3 ) go ( 'up' , 3 ) go ( 'left' , 1 )" at bounding box center [324, 83] width 66 height 118
type textarea "go('left', 3)"
click at [321, 138] on span at bounding box center [319, 137] width 7 height 7
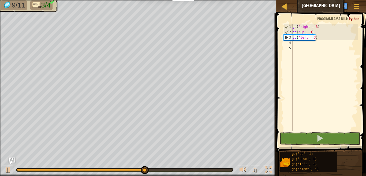
click at [309, 45] on div "go ( 'right' , 3 ) go ( 'up' , 3 ) go ( 'left' , 3 )" at bounding box center [324, 83] width 66 height 118
type textarea "g"
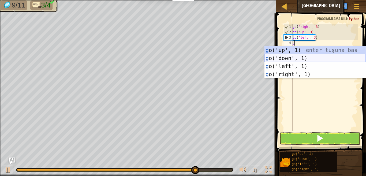
click at [297, 58] on div "g o('up', 1) enter tuşuna bas g o('down', 1) enter tuşuna bas g o('left', 1) en…" at bounding box center [314, 70] width 101 height 48
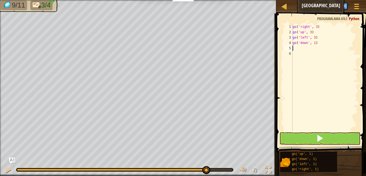
click at [313, 43] on div "go ( 'right' , 3 ) go ( 'up' , 3 ) go ( 'left' , 3 ) go ( 'down' , 1 )" at bounding box center [324, 83] width 66 height 118
type textarea "go('down', 3)"
click at [323, 141] on button at bounding box center [319, 138] width 81 height 12
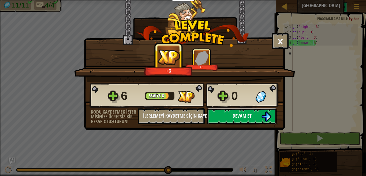
click at [253, 113] on button "Devam et" at bounding box center [241, 116] width 69 height 16
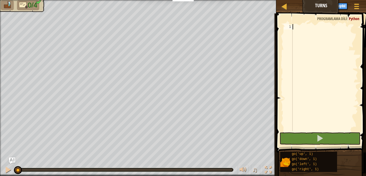
click at [295, 27] on div at bounding box center [324, 83] width 66 height 118
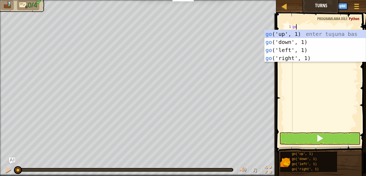
type textarea "g"
